Goal: Navigation & Orientation: Find specific page/section

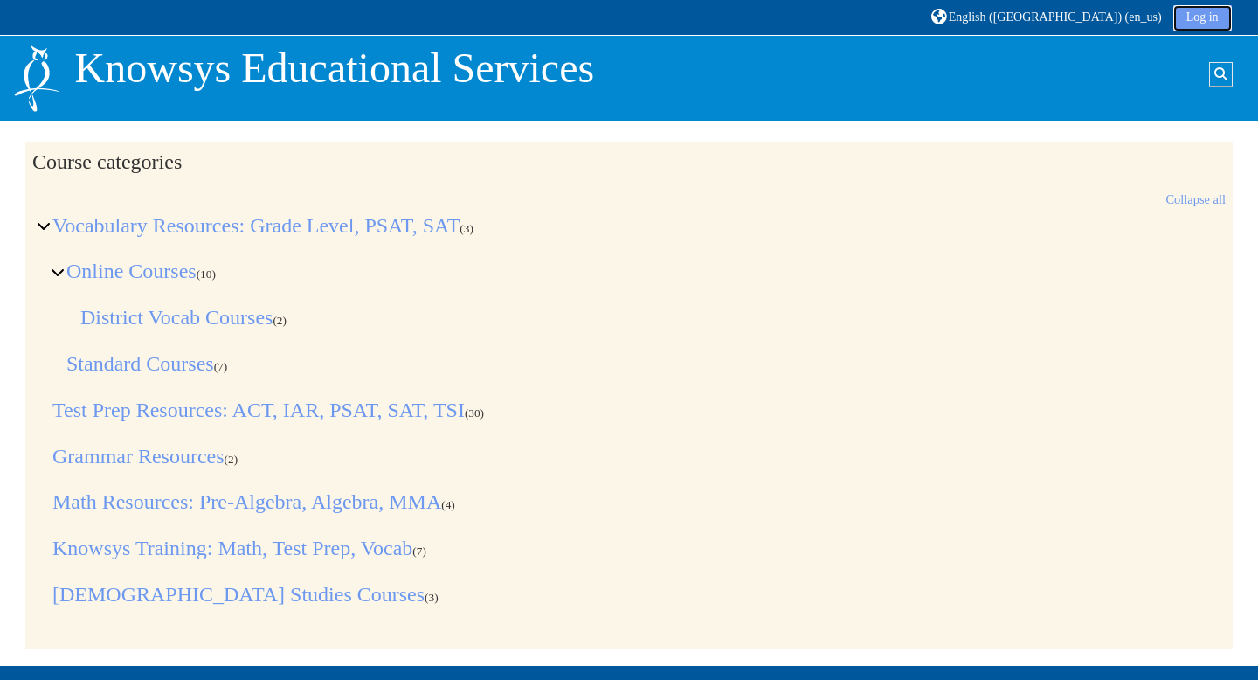
click at [1207, 25] on link "Log in" at bounding box center [1202, 18] width 59 height 26
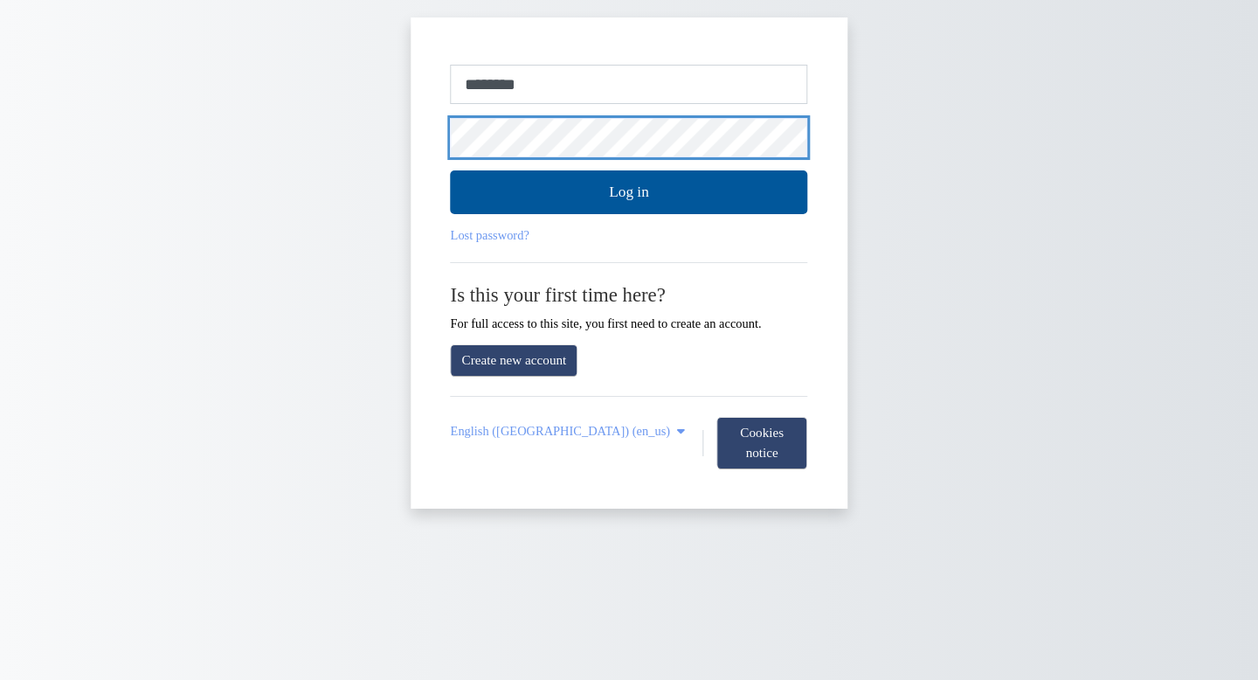
click at [451, 170] on button "Log in" at bounding box center [629, 192] width 357 height 44
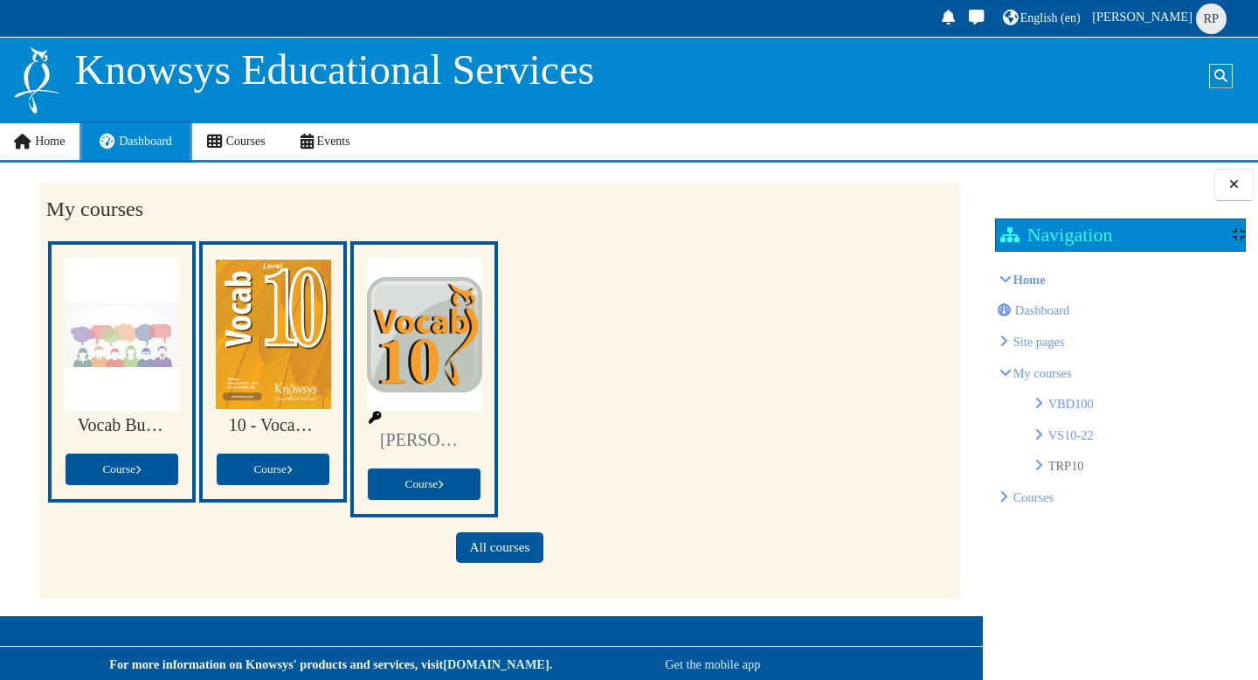
click at [142, 141] on span "Dashboard" at bounding box center [145, 141] width 53 height 13
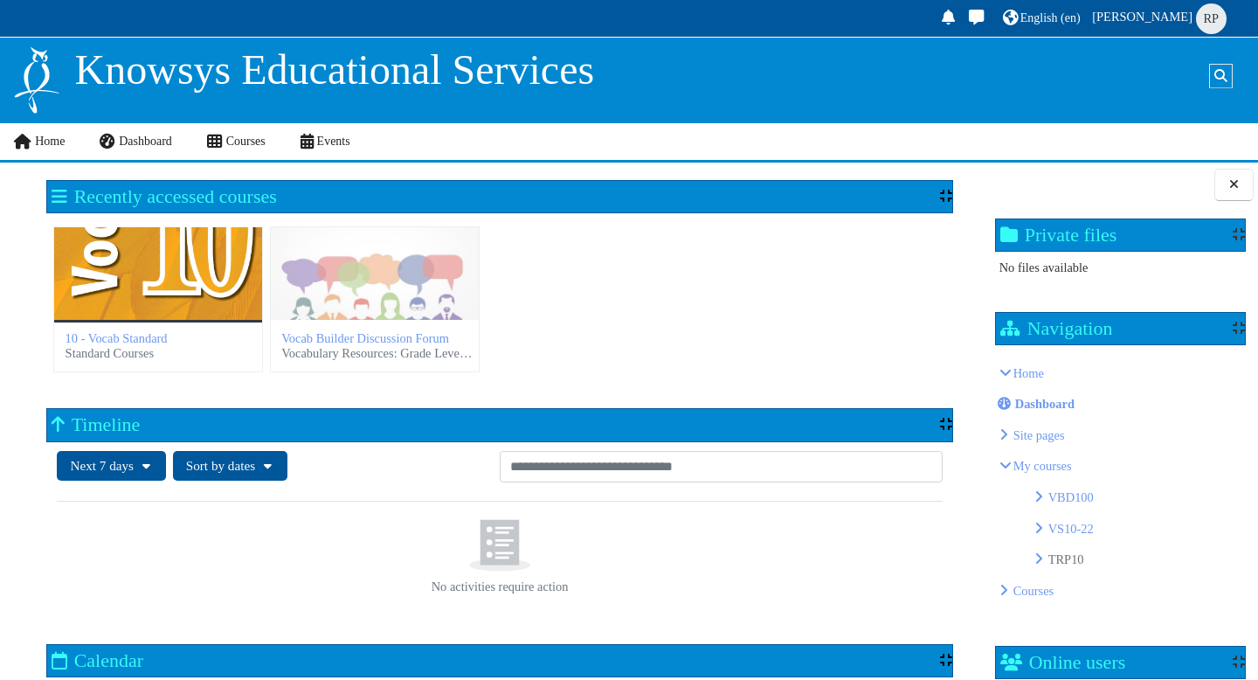
click at [204, 248] on div "10 - Vocab Standard" at bounding box center [158, 273] width 208 height 93
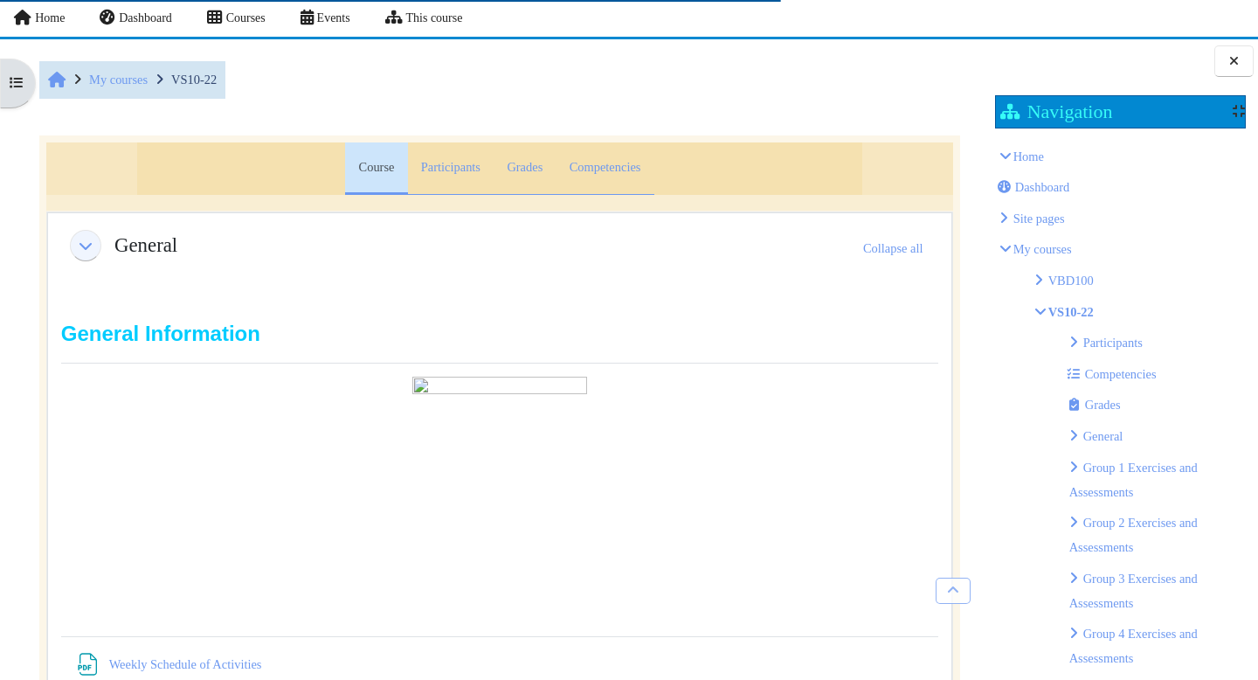
scroll to position [1558, 0]
